Goal: Task Accomplishment & Management: Manage account settings

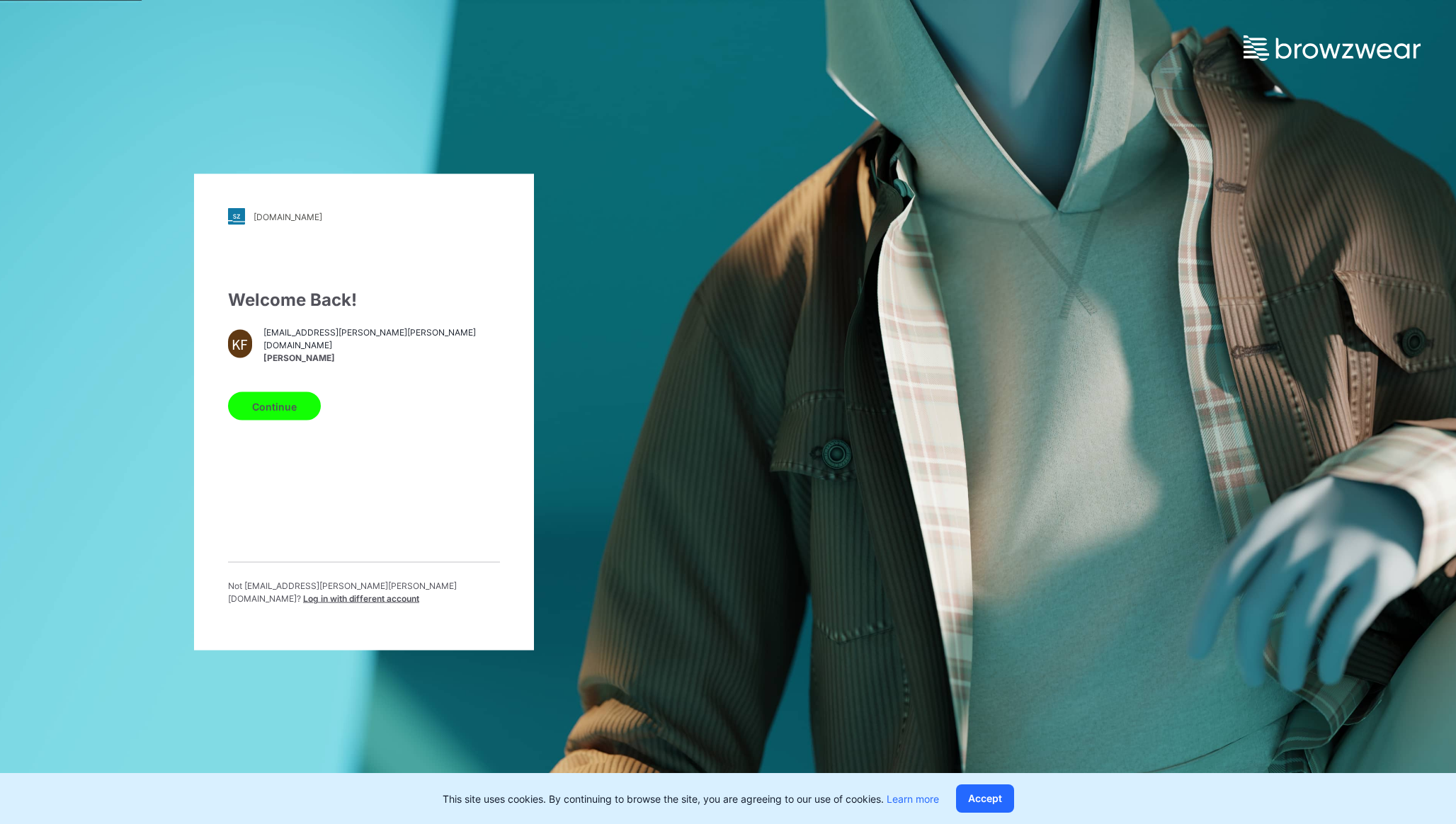
click at [274, 411] on button "Continue" at bounding box center [274, 406] width 92 height 29
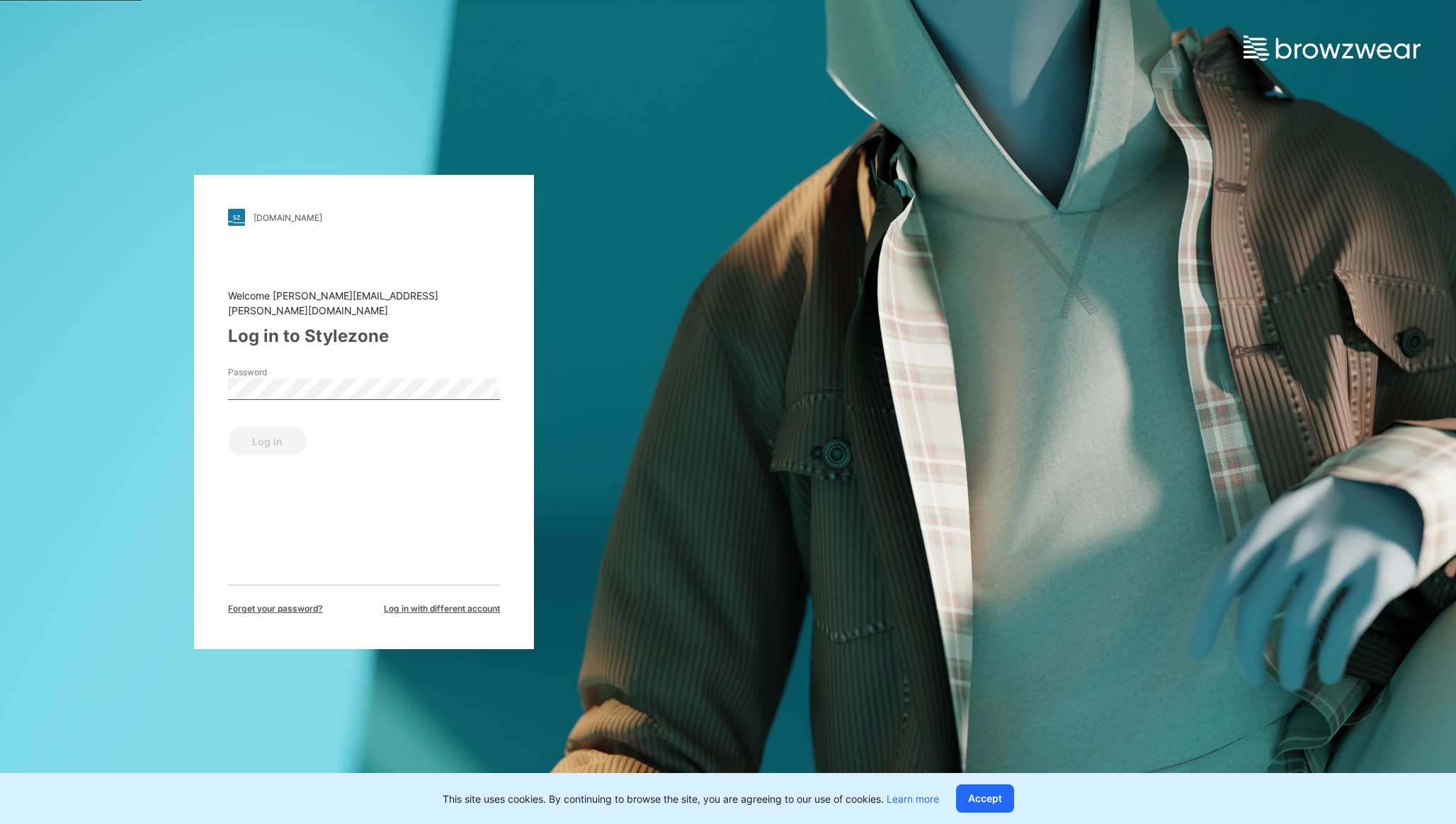
click at [251, 370] on label "Password" at bounding box center [277, 372] width 99 height 13
click at [267, 447] on button "Log in" at bounding box center [267, 441] width 79 height 29
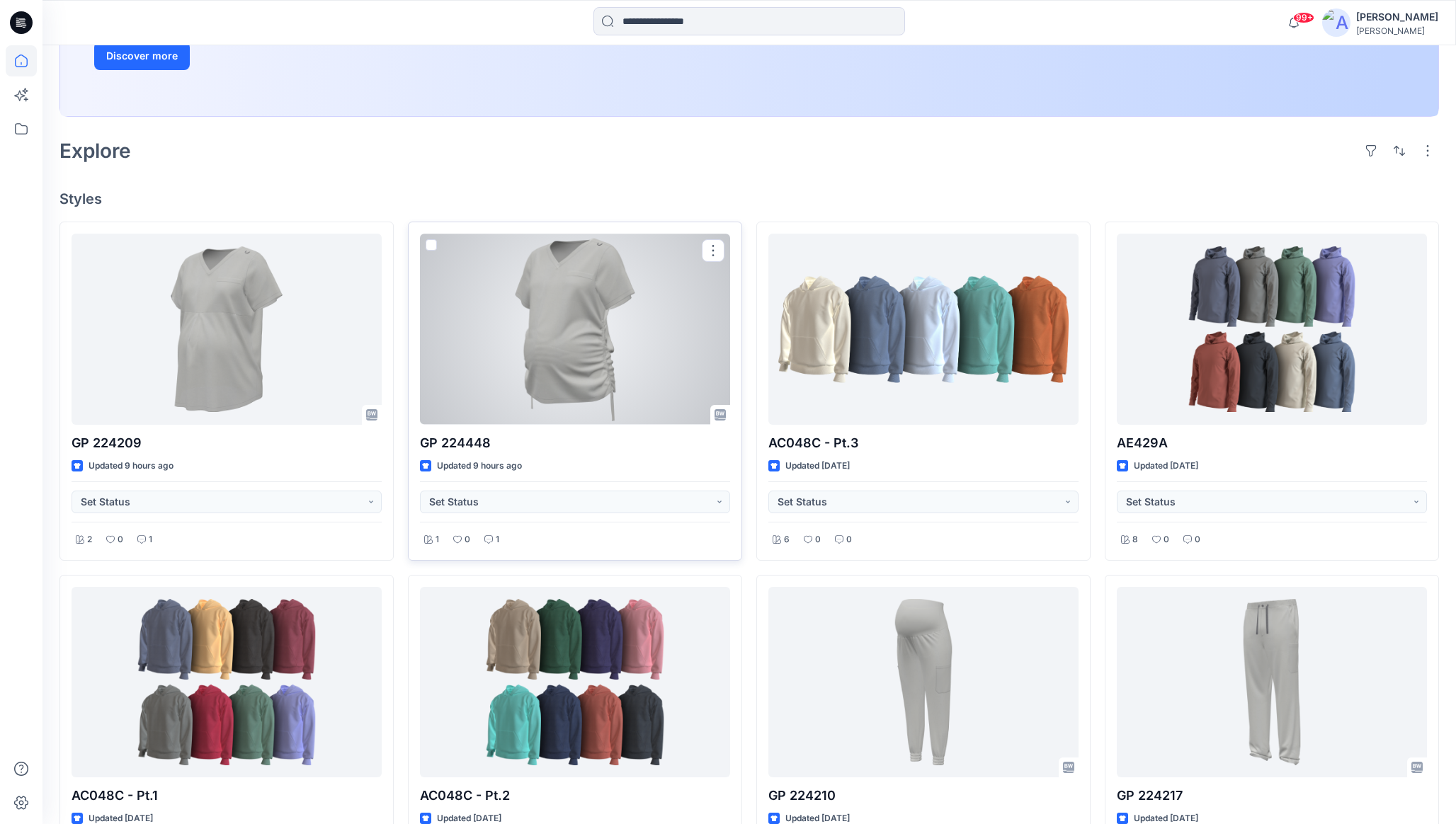
scroll to position [291, 0]
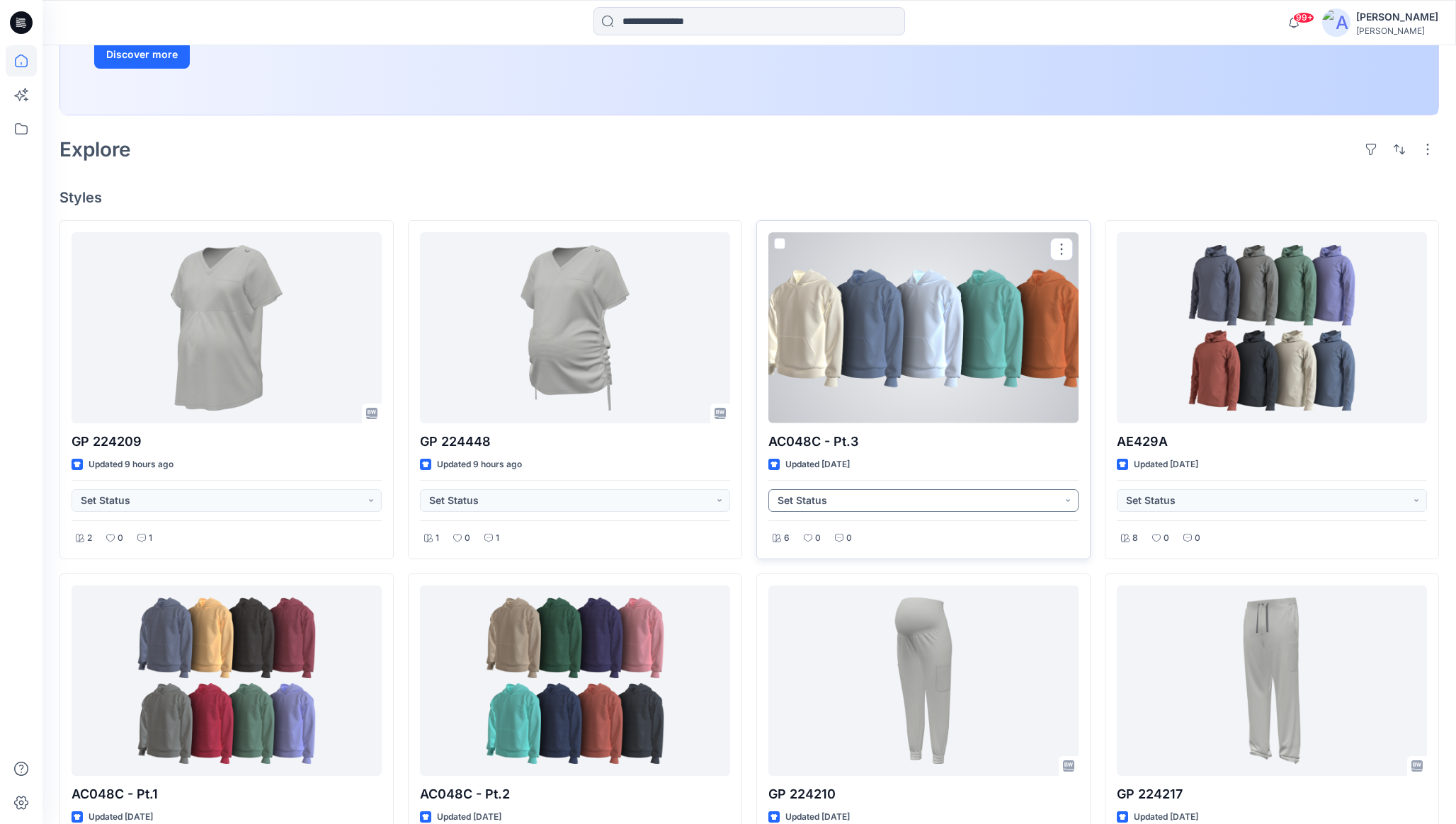
click at [944, 511] on button "Set Status" at bounding box center [923, 500] width 310 height 22
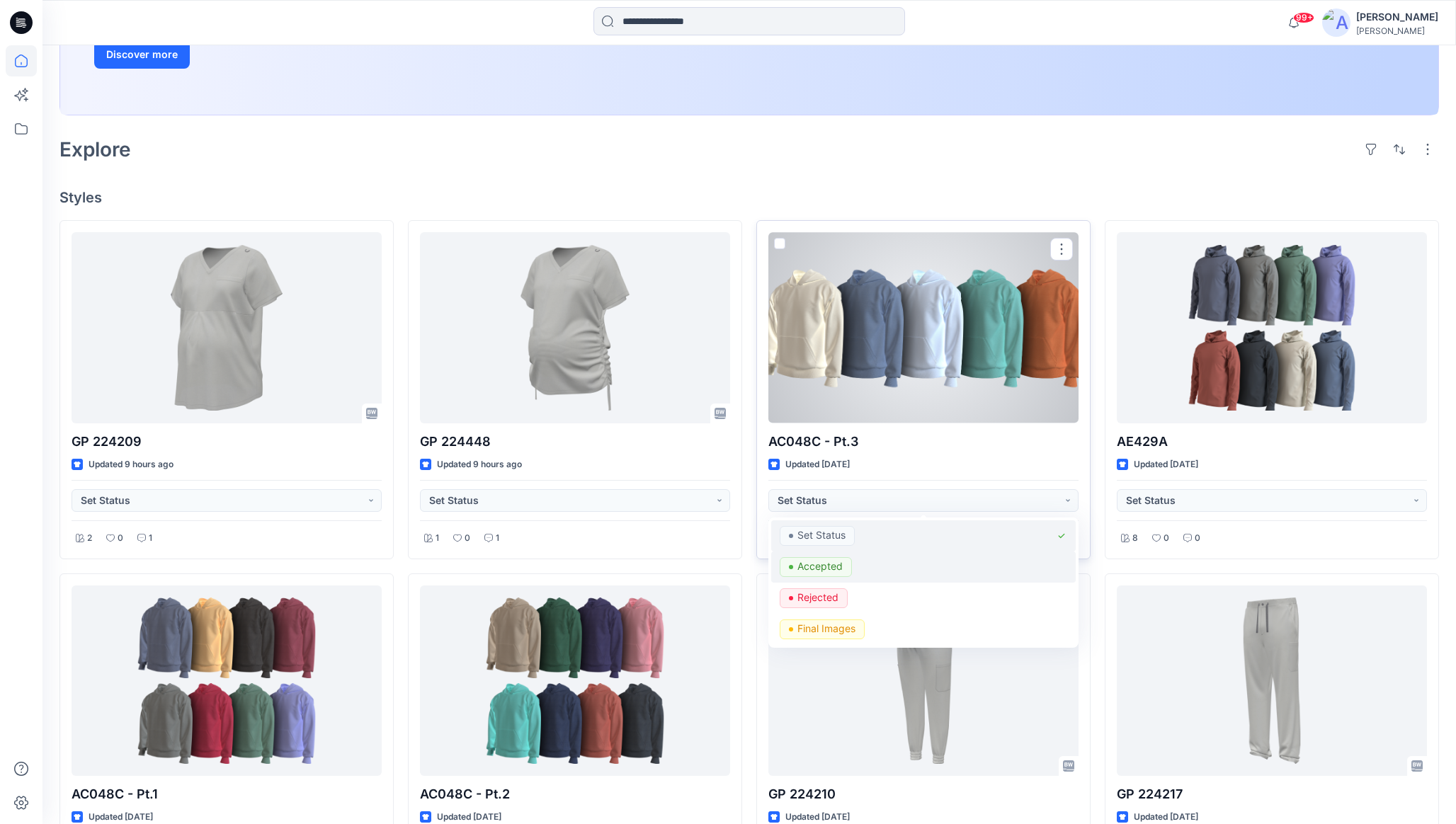
drag, startPoint x: 826, startPoint y: 561, endPoint x: 885, endPoint y: 547, distance: 60.6
click at [828, 561] on p "Accepted" at bounding box center [819, 567] width 45 height 18
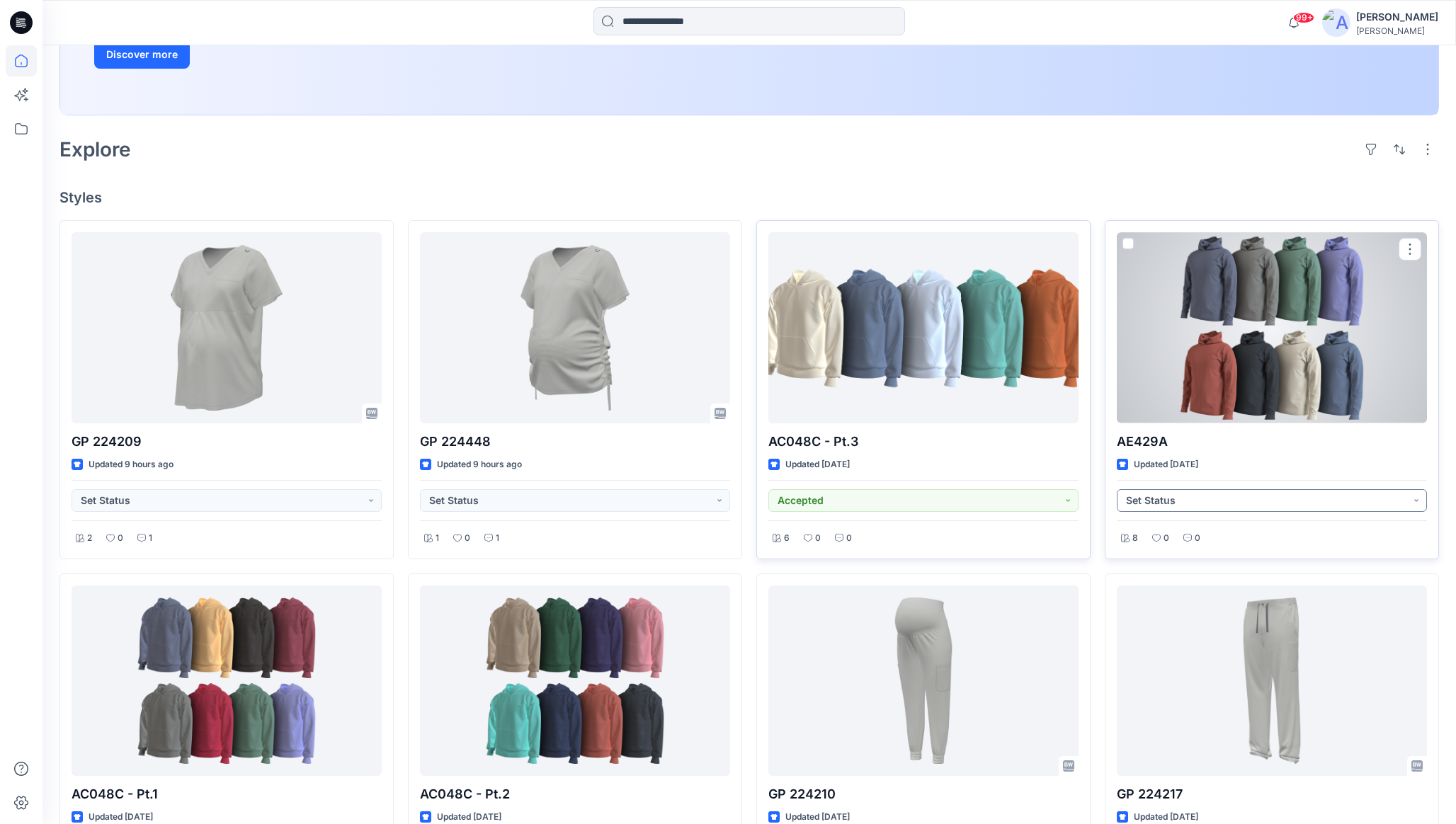
click at [1171, 502] on button "Set Status" at bounding box center [1272, 500] width 310 height 22
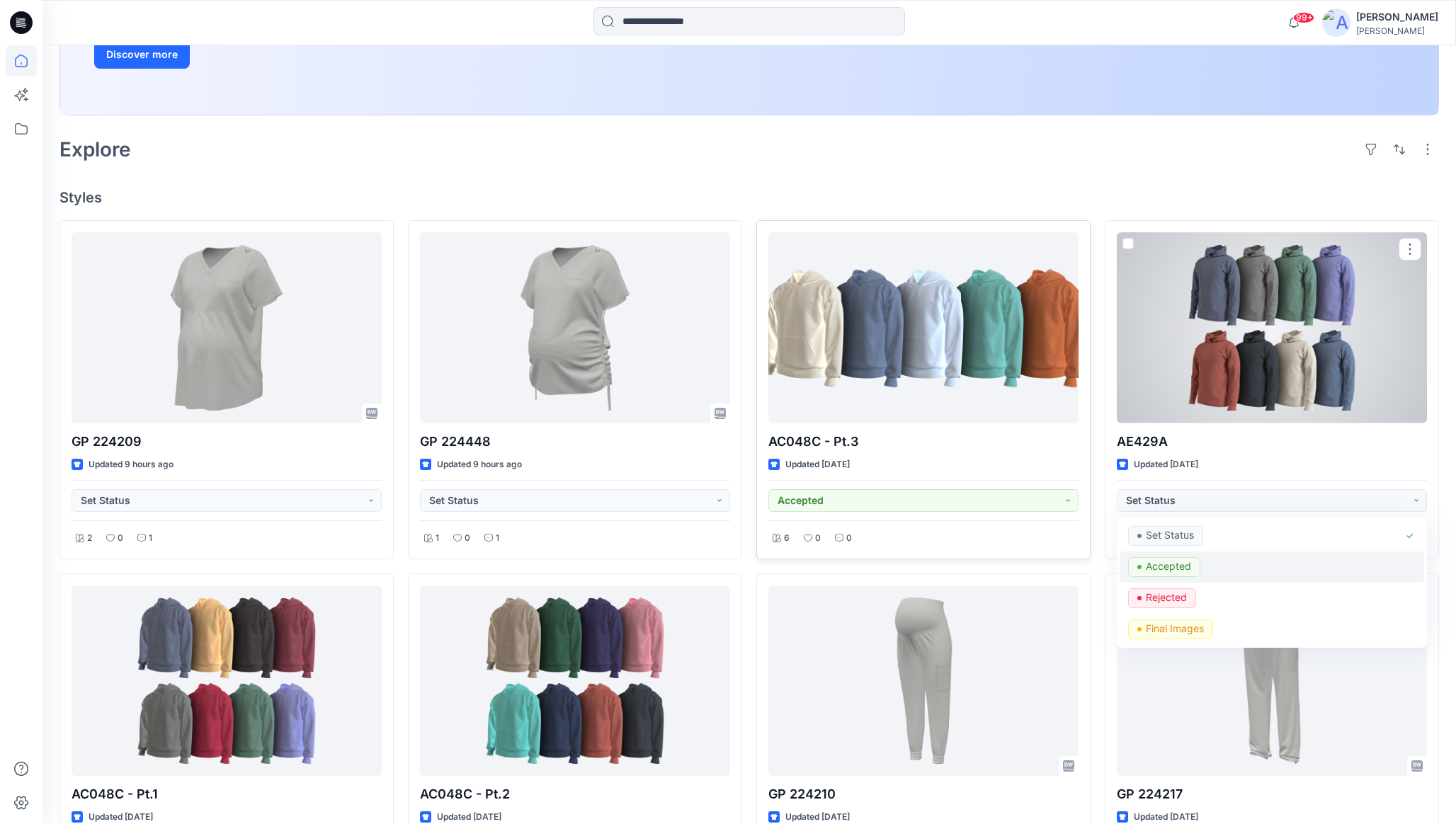
drag, startPoint x: 1171, startPoint y: 570, endPoint x: 1148, endPoint y: 570, distance: 23.0
click at [1171, 570] on p "Accepted" at bounding box center [1168, 567] width 45 height 18
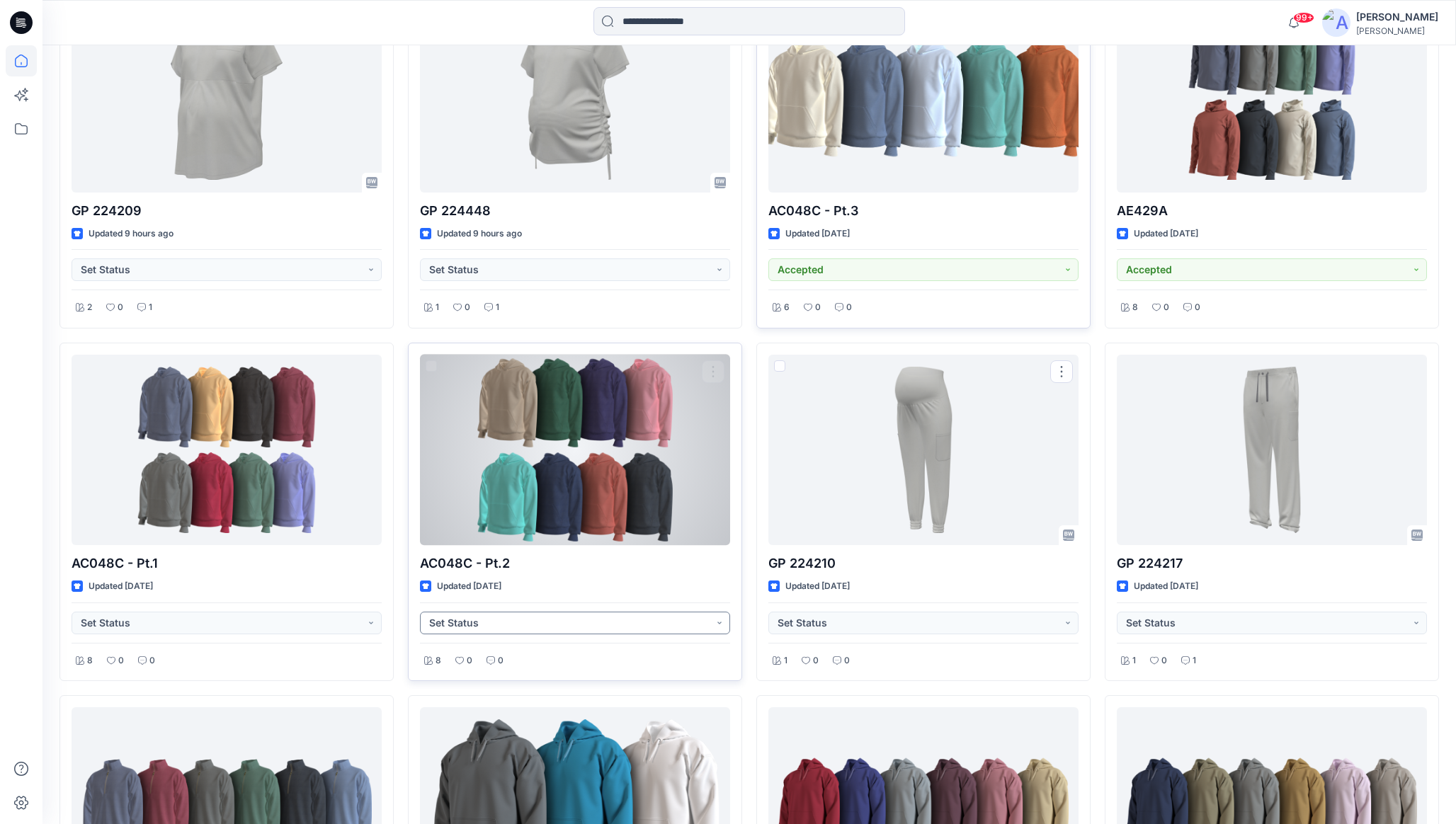
scroll to position [543, 0]
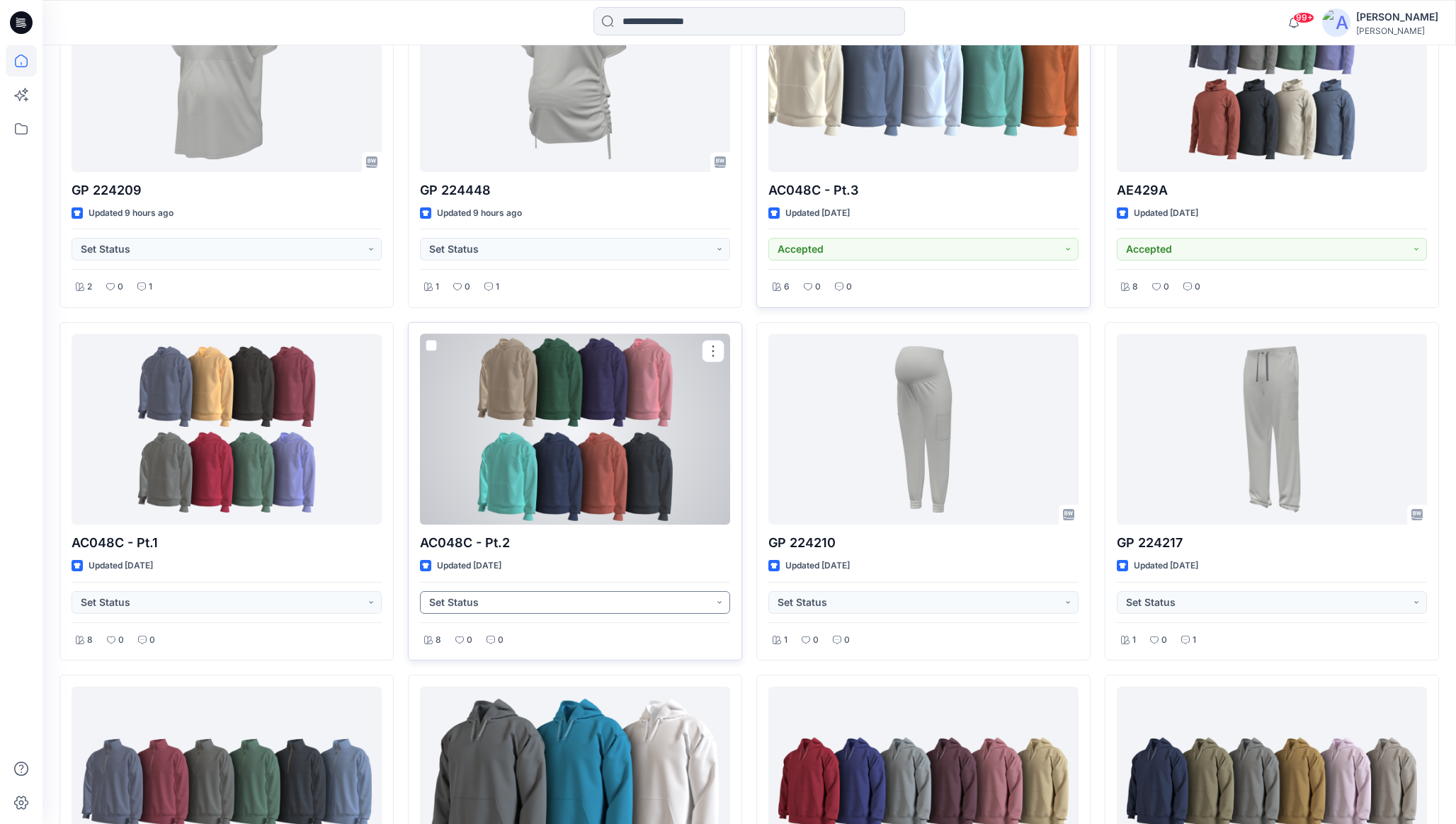
click at [590, 613] on button "Set Status" at bounding box center [575, 602] width 310 height 22
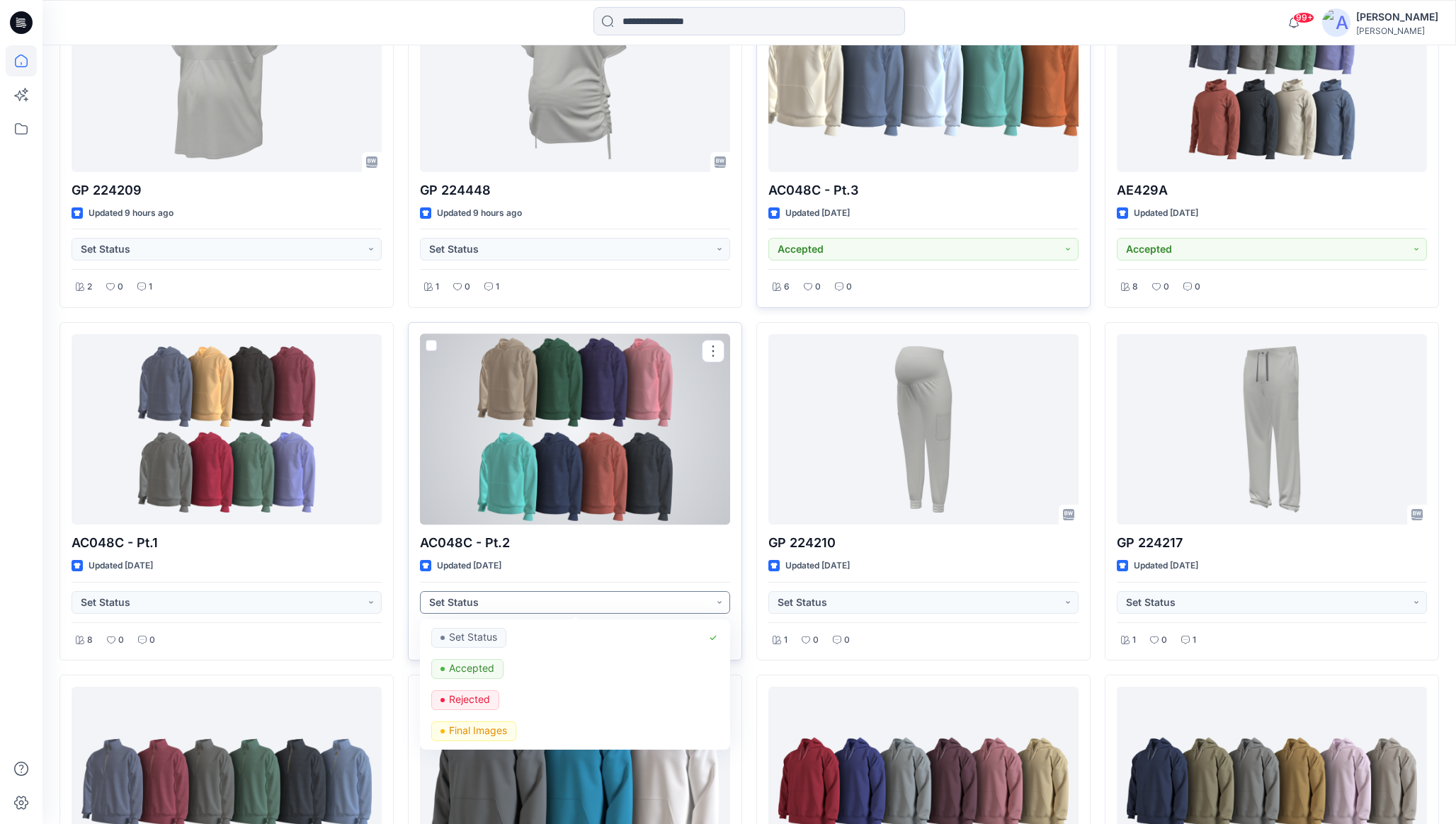
click at [576, 594] on button "Set Status" at bounding box center [575, 602] width 310 height 22
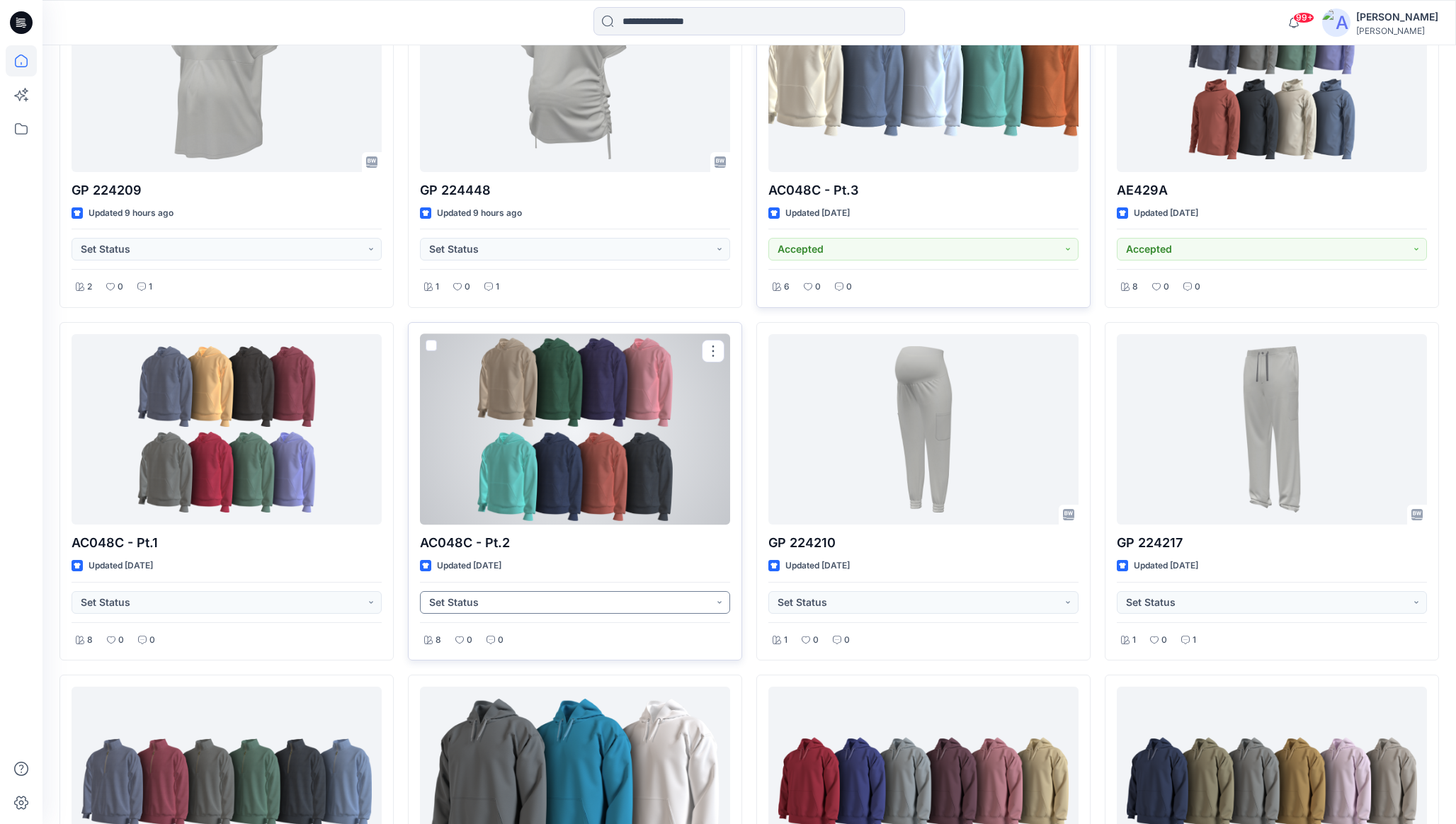
click at [484, 606] on button "Set Status" at bounding box center [575, 602] width 310 height 22
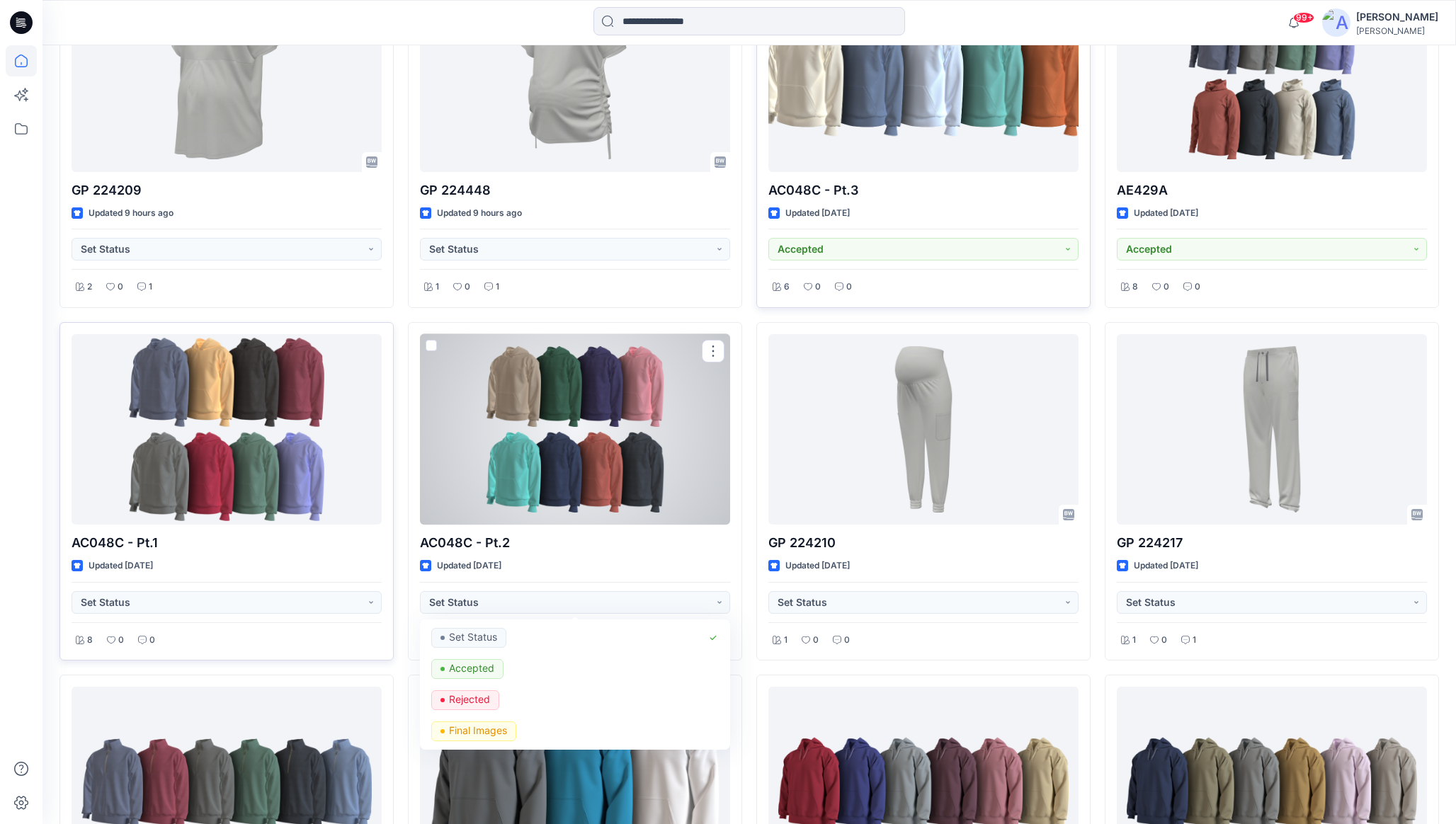
drag, startPoint x: 453, startPoint y: 674, endPoint x: 264, endPoint y: 637, distance: 192.6
click at [453, 674] on p "Accepted" at bounding box center [471, 668] width 45 height 18
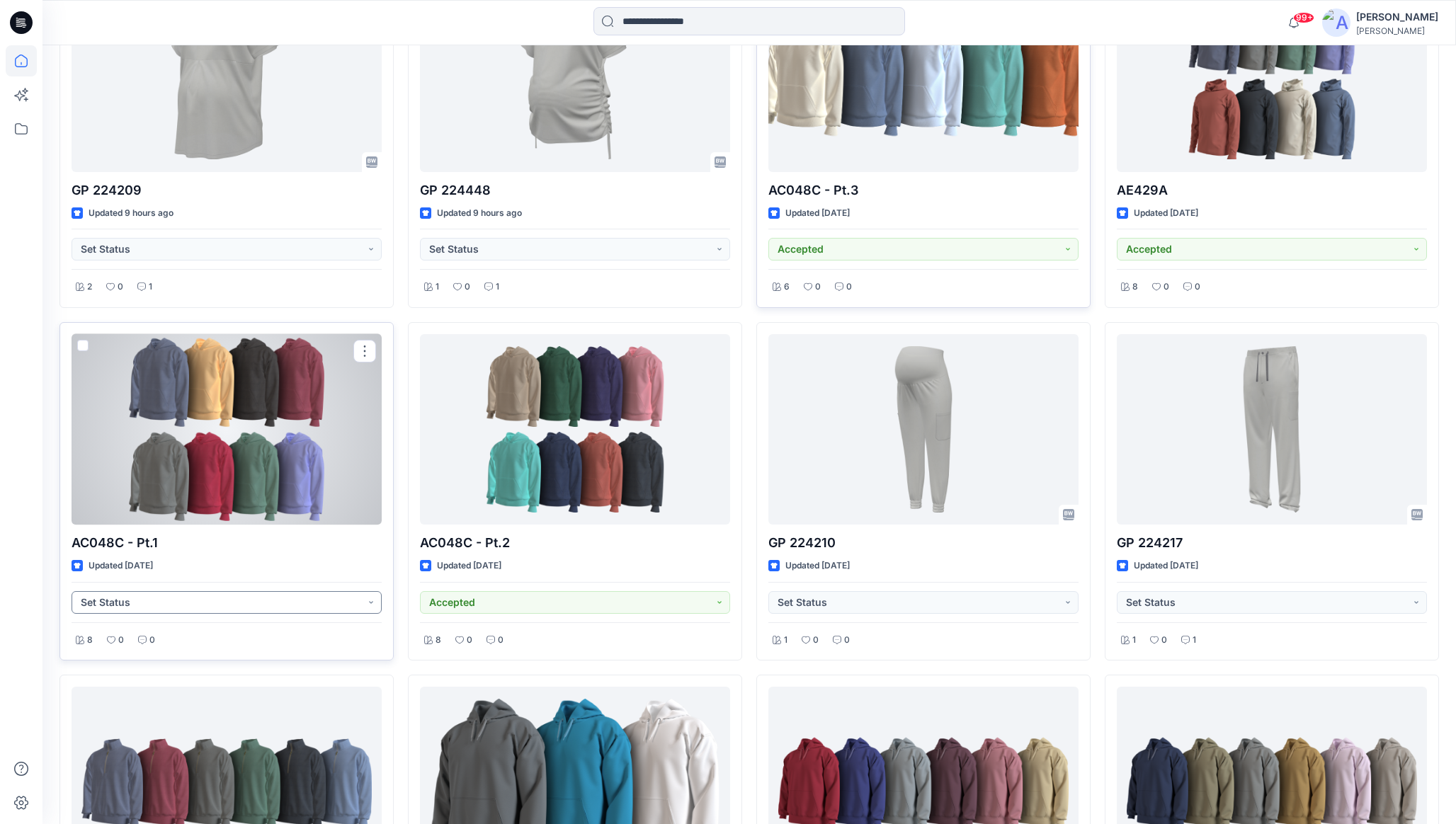
click at [228, 604] on button "Set Status" at bounding box center [227, 602] width 310 height 22
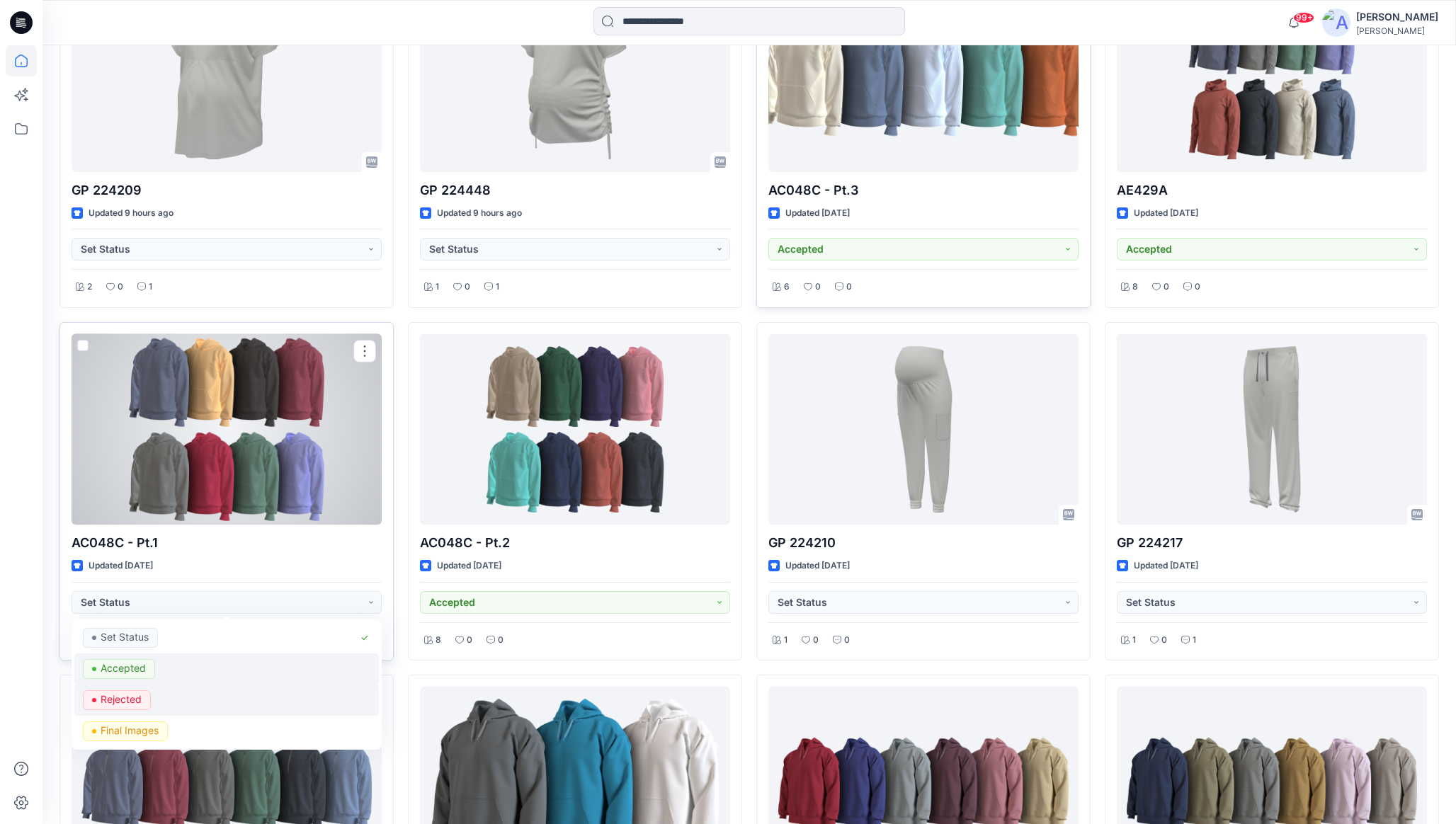
click at [160, 679] on button "Accepted" at bounding box center [226, 669] width 304 height 31
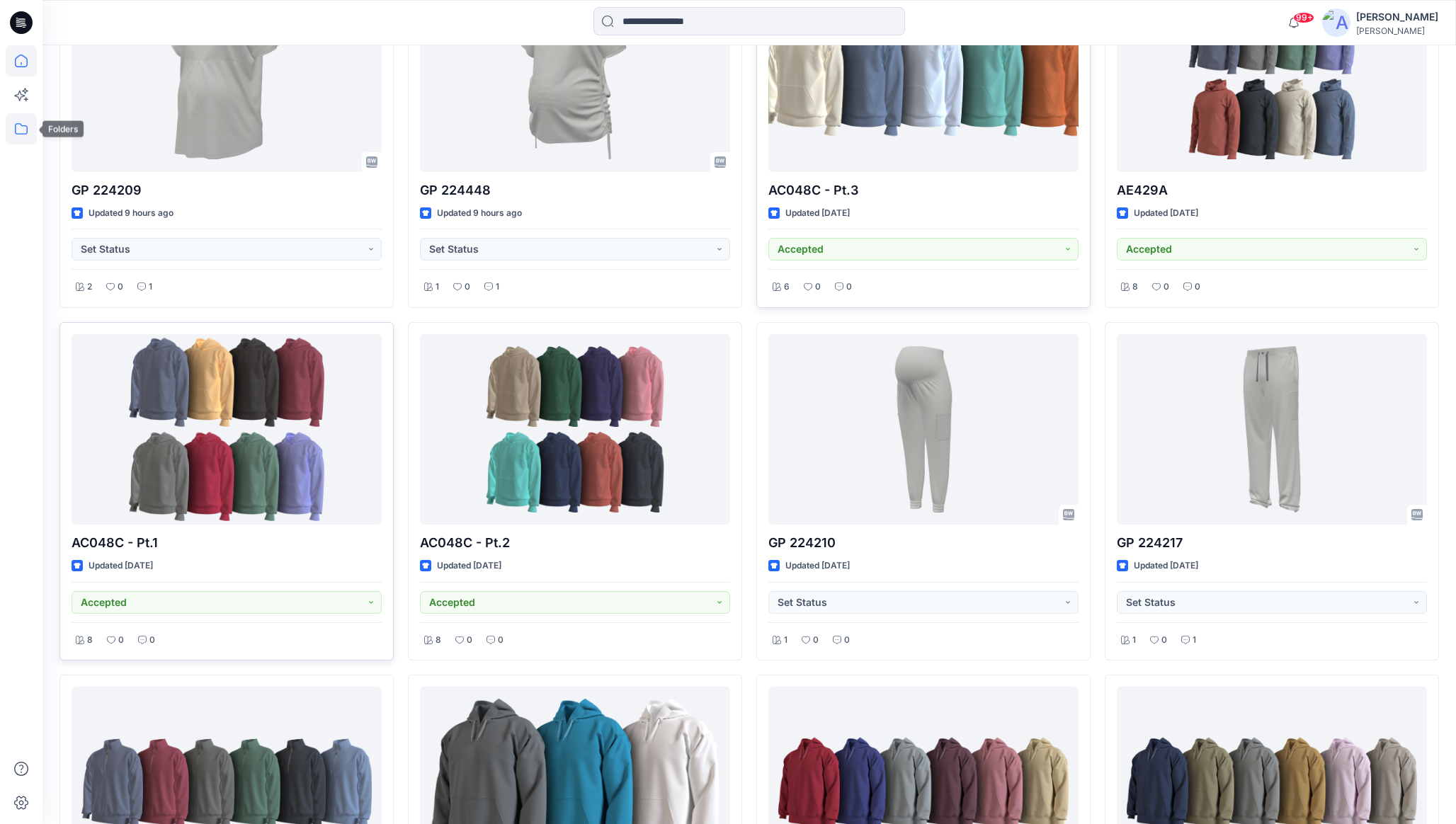
click at [9, 133] on icon at bounding box center [21, 129] width 31 height 31
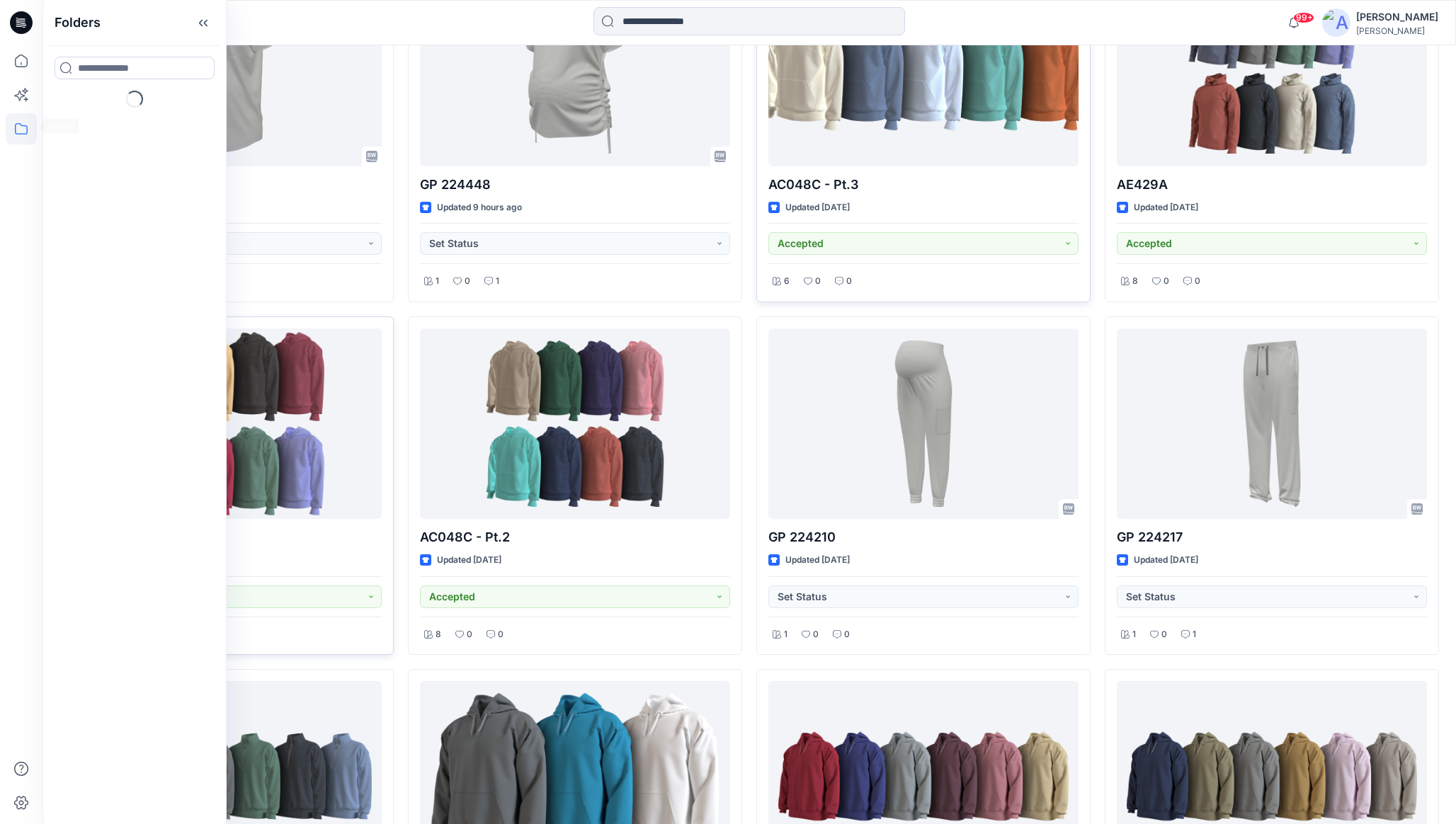
scroll to position [550, 0]
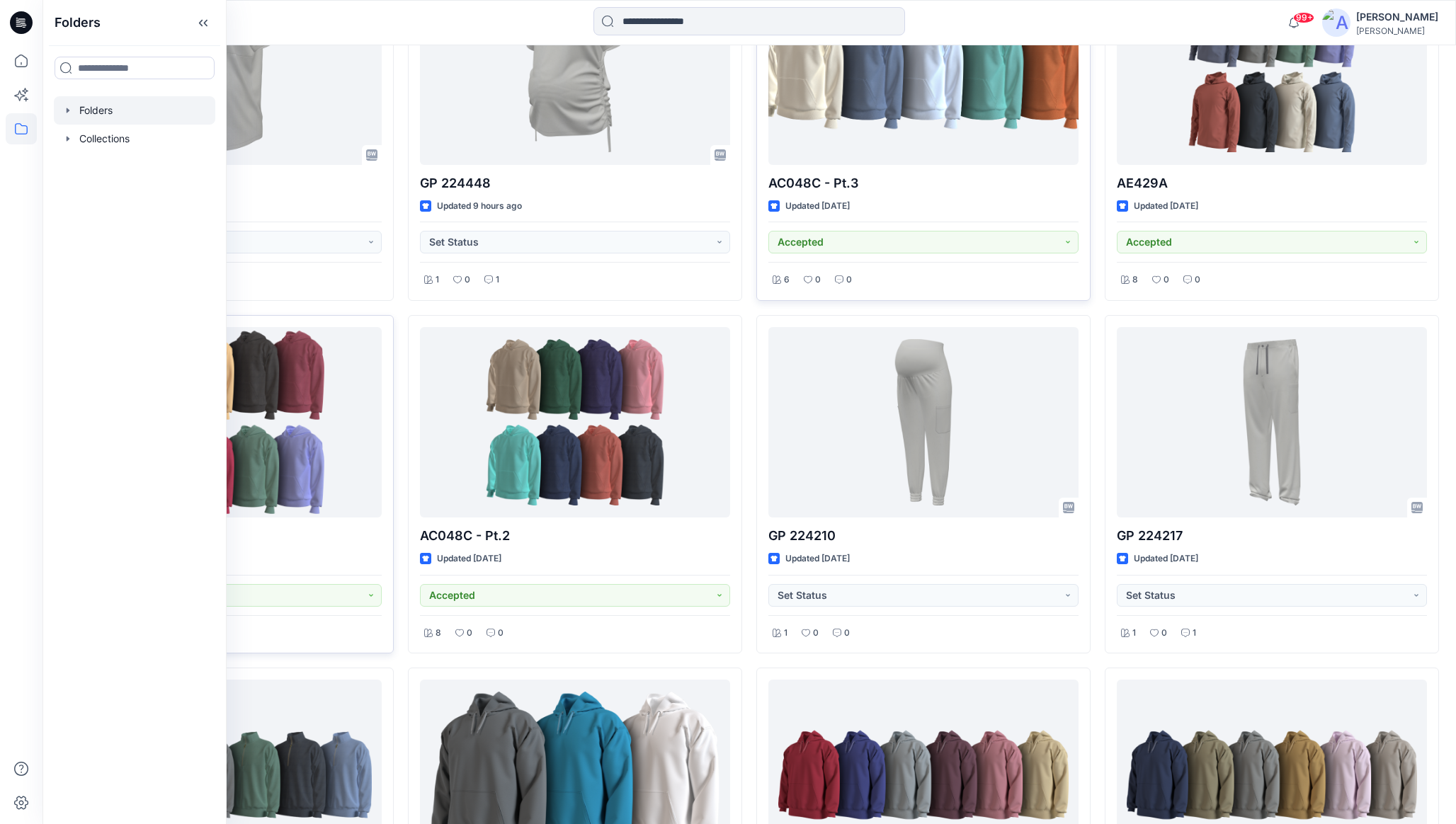
click at [117, 115] on div at bounding box center [134, 110] width 161 height 29
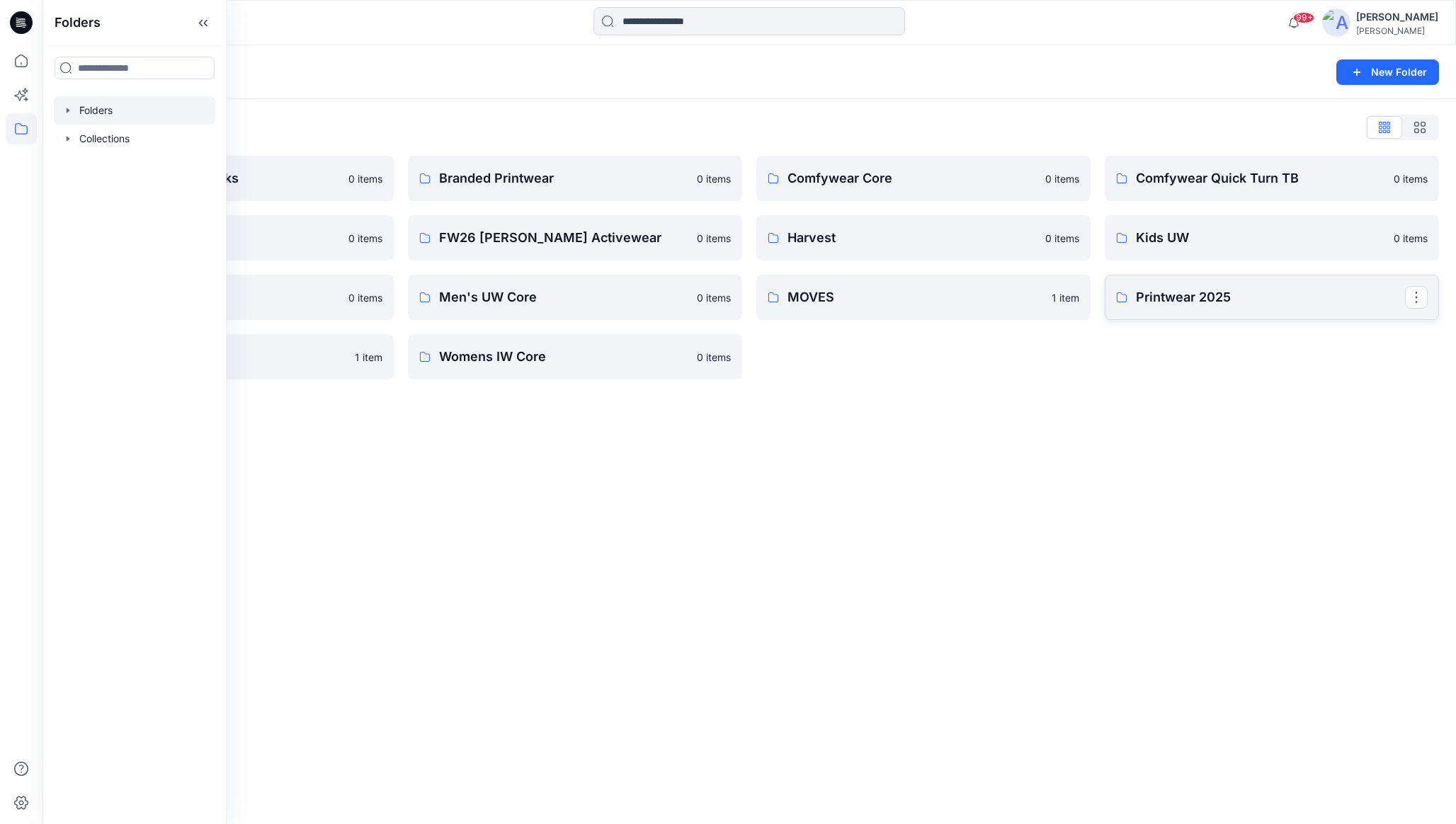
click at [1317, 288] on p "Printwear 2025" at bounding box center [1269, 298] width 269 height 20
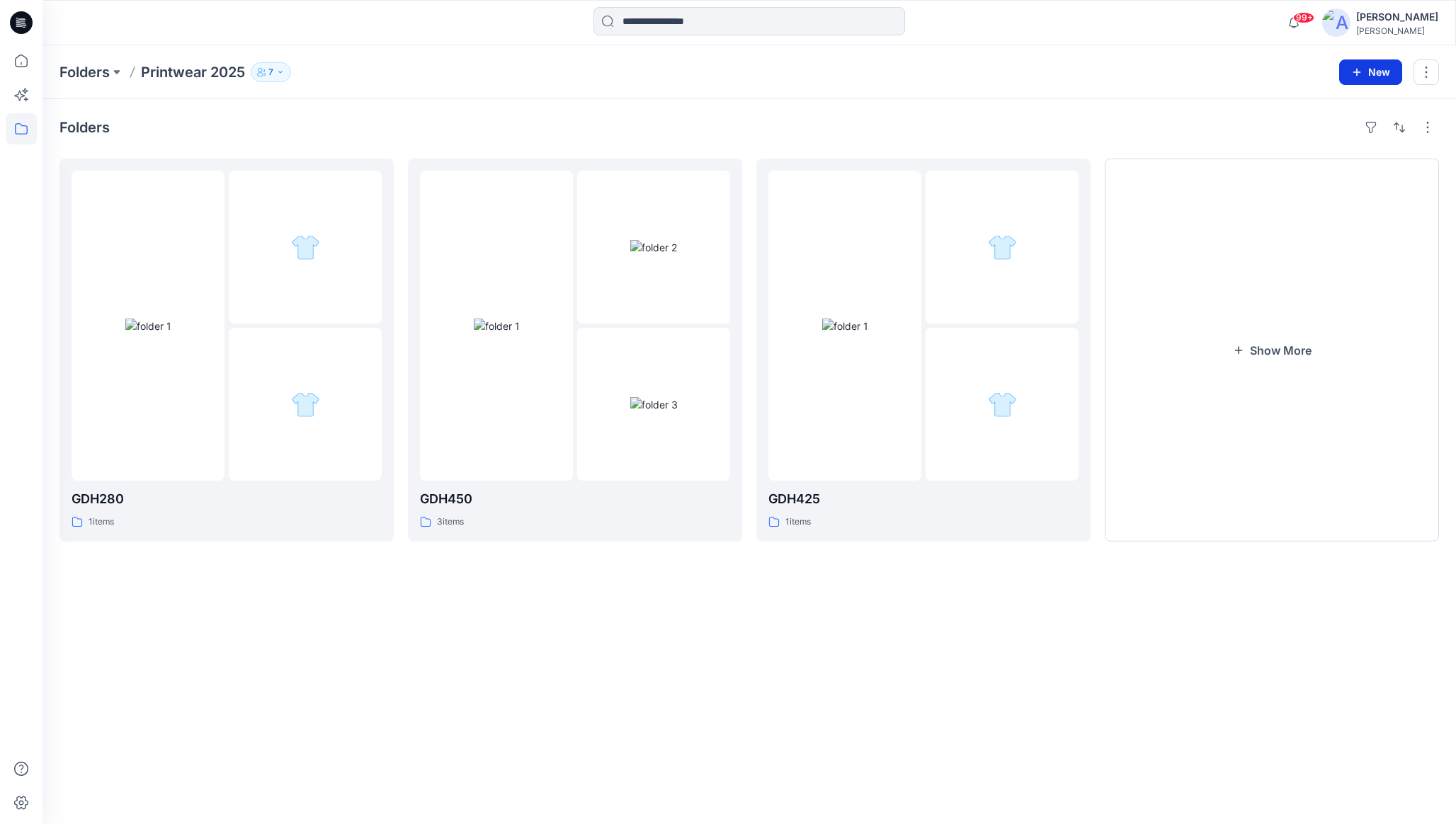
click at [1361, 76] on icon "button" at bounding box center [1357, 72] width 12 height 12
click at [1344, 139] on p "New Folder" at bounding box center [1329, 134] width 52 height 15
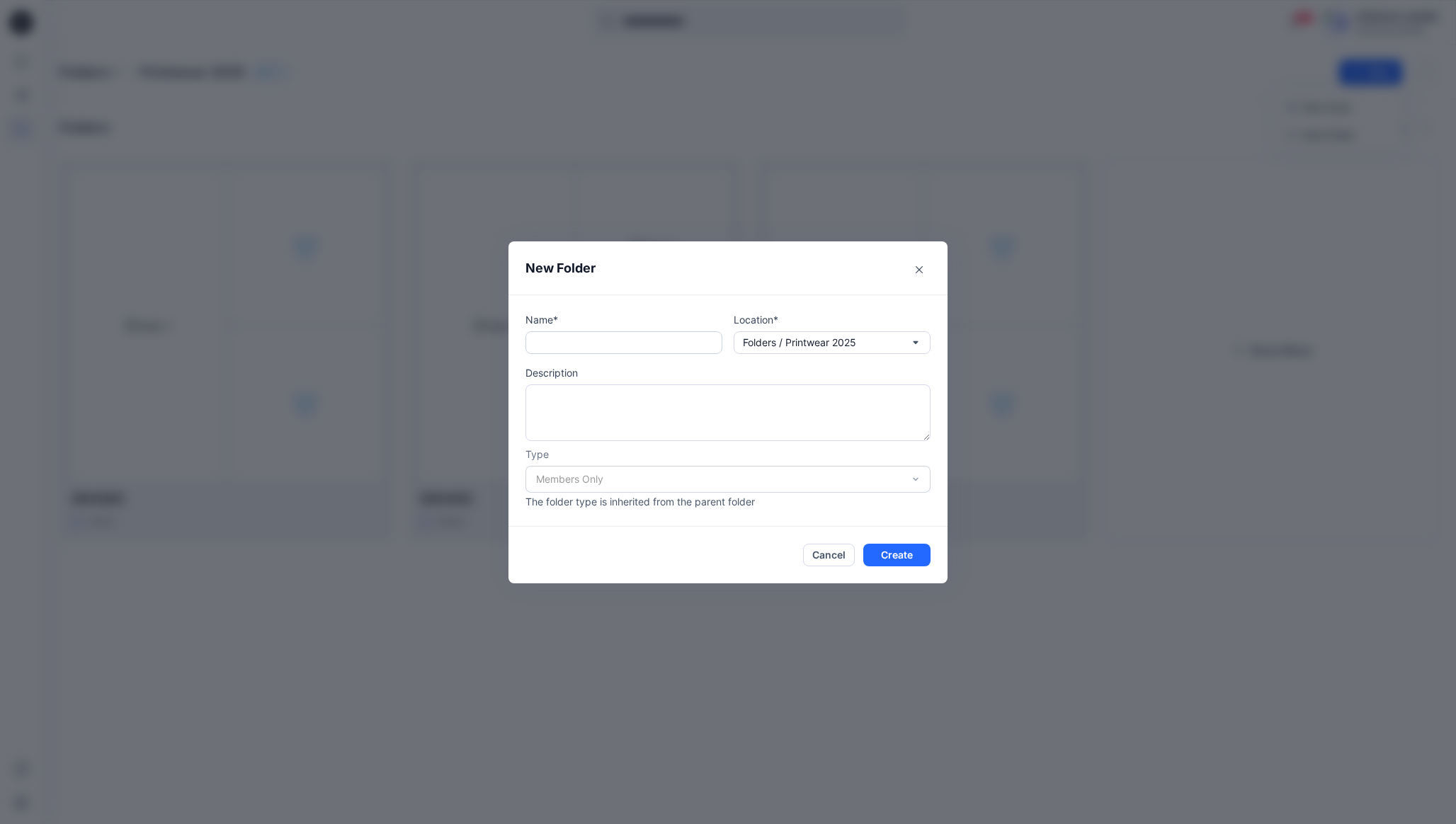
click at [559, 341] on input "text" at bounding box center [624, 342] width 197 height 22
paste input "******"
type input "******"
click at [909, 560] on button "Create" at bounding box center [896, 554] width 67 height 22
